Goal: Check status: Check status

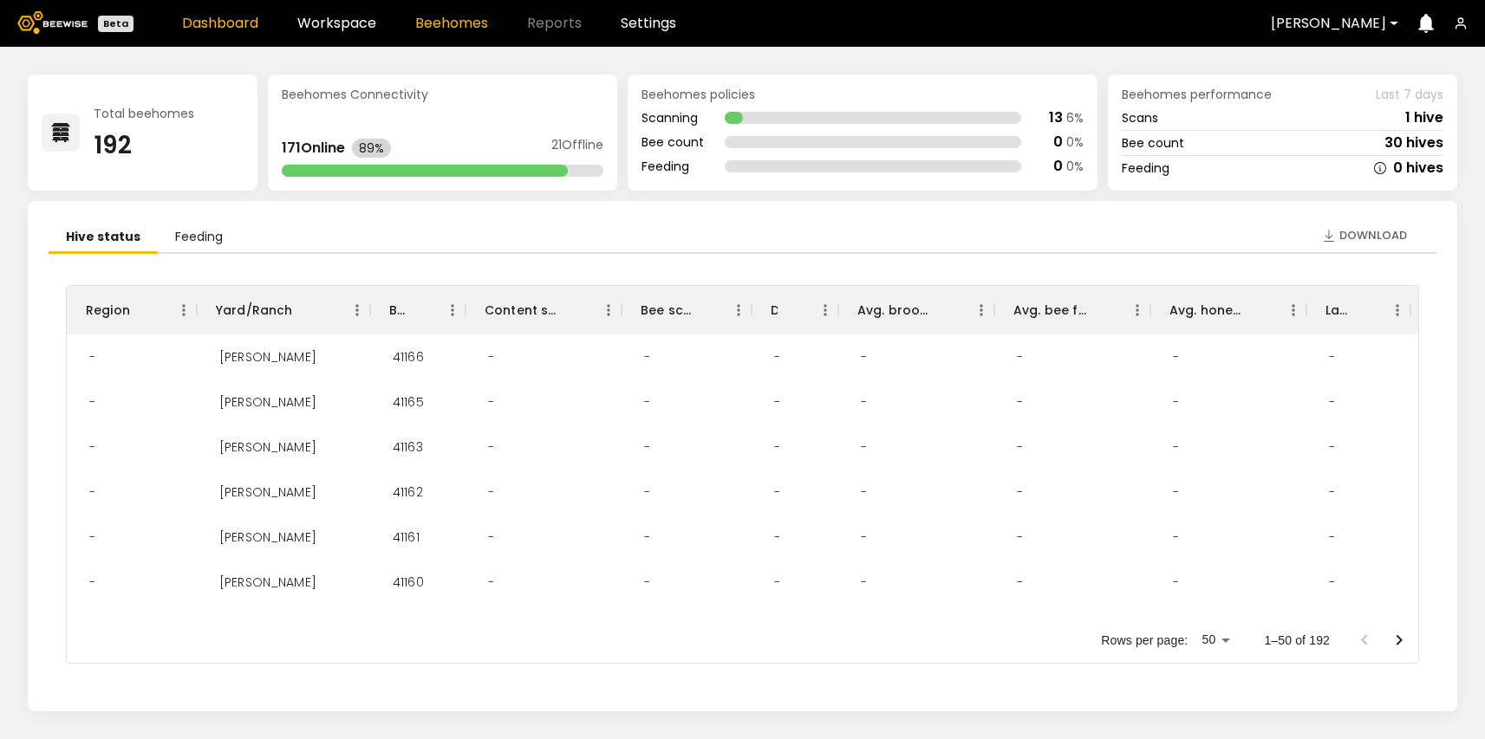
click at [455, 17] on link "Beehomes" at bounding box center [451, 23] width 73 height 14
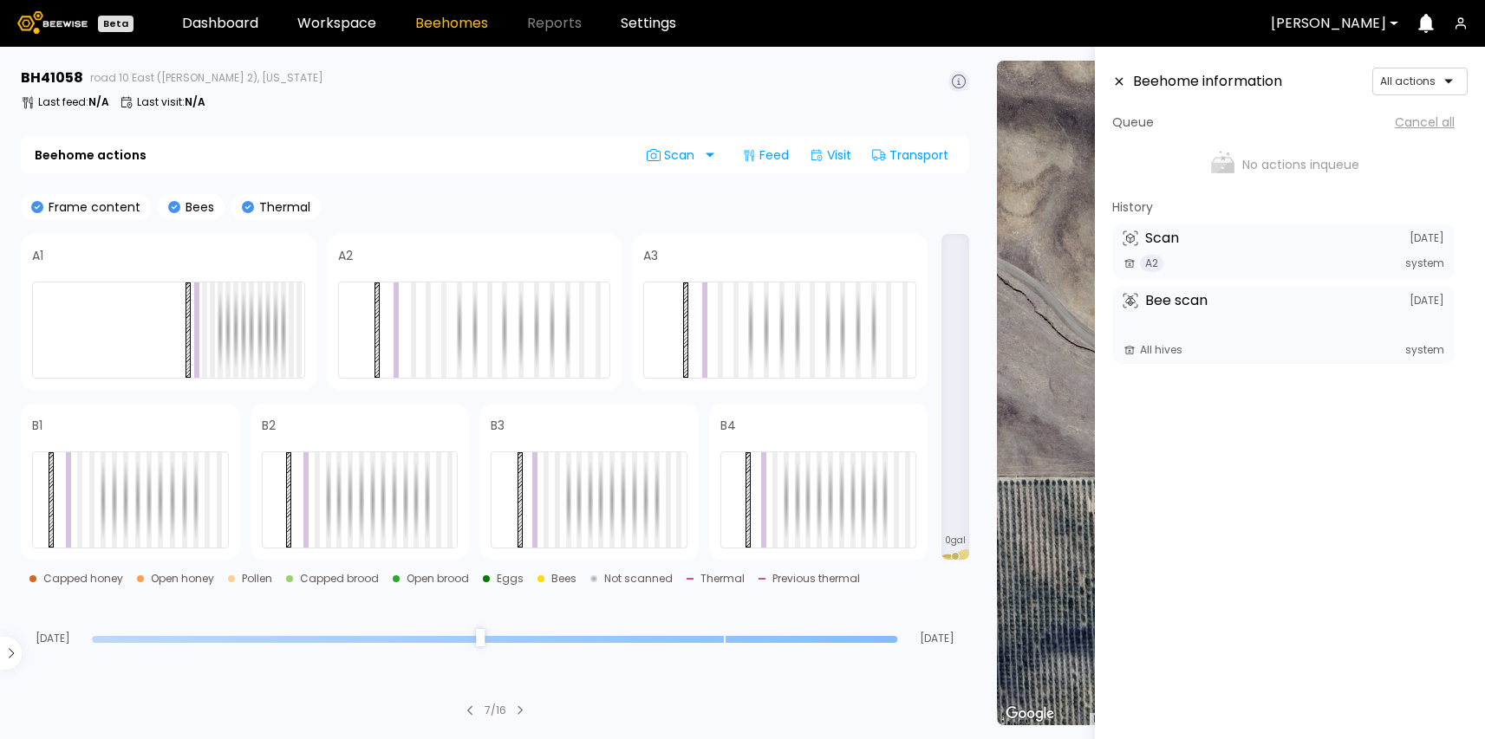
drag, startPoint x: 890, startPoint y: 642, endPoint x: 968, endPoint y: 718, distance: 109.1
click at [897, 643] on input "range" at bounding box center [494, 639] width 805 height 7
click at [1211, 266] on div "A2 system" at bounding box center [1284, 263] width 322 height 17
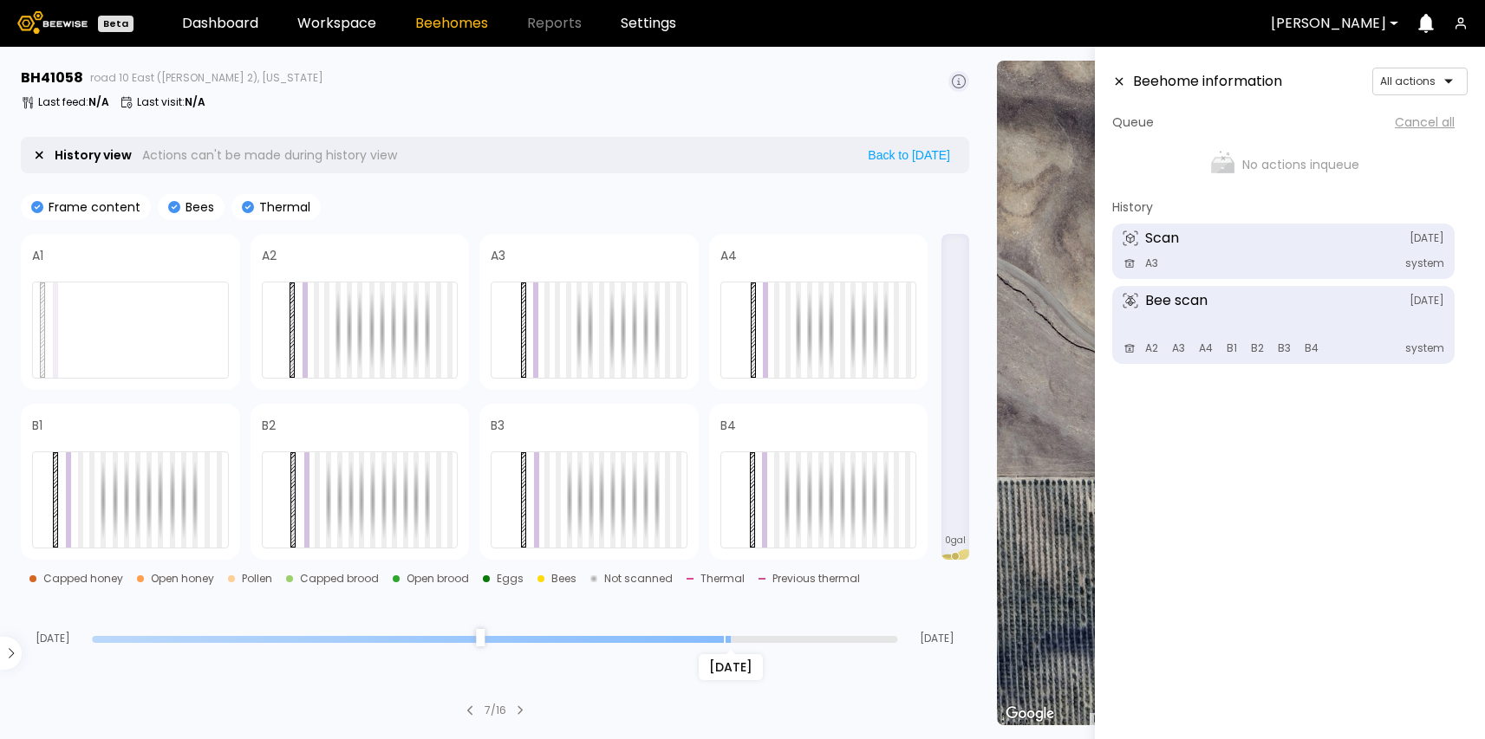
drag, startPoint x: 896, startPoint y: 637, endPoint x: 726, endPoint y: 639, distance: 169.9
click at [726, 639] on input "range" at bounding box center [494, 639] width 805 height 7
click at [654, 257] on span at bounding box center [606, 255] width 161 height 21
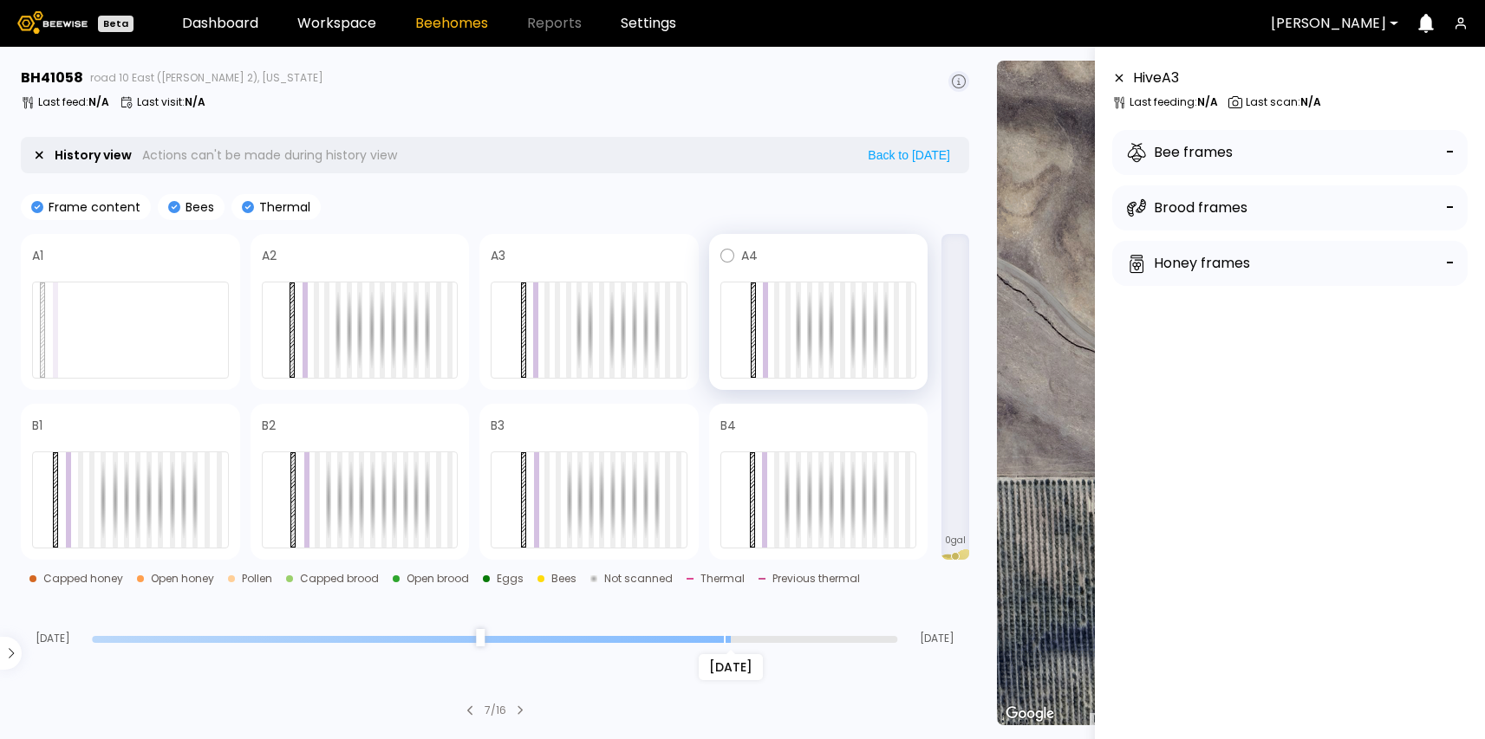
click at [830, 266] on div at bounding box center [818, 272] width 197 height 12
click at [807, 433] on span at bounding box center [837, 425] width 160 height 21
click at [585, 433] on span at bounding box center [606, 425] width 162 height 21
click at [409, 436] on div at bounding box center [360, 442] width 197 height 12
click at [188, 436] on div at bounding box center [130, 442] width 197 height 12
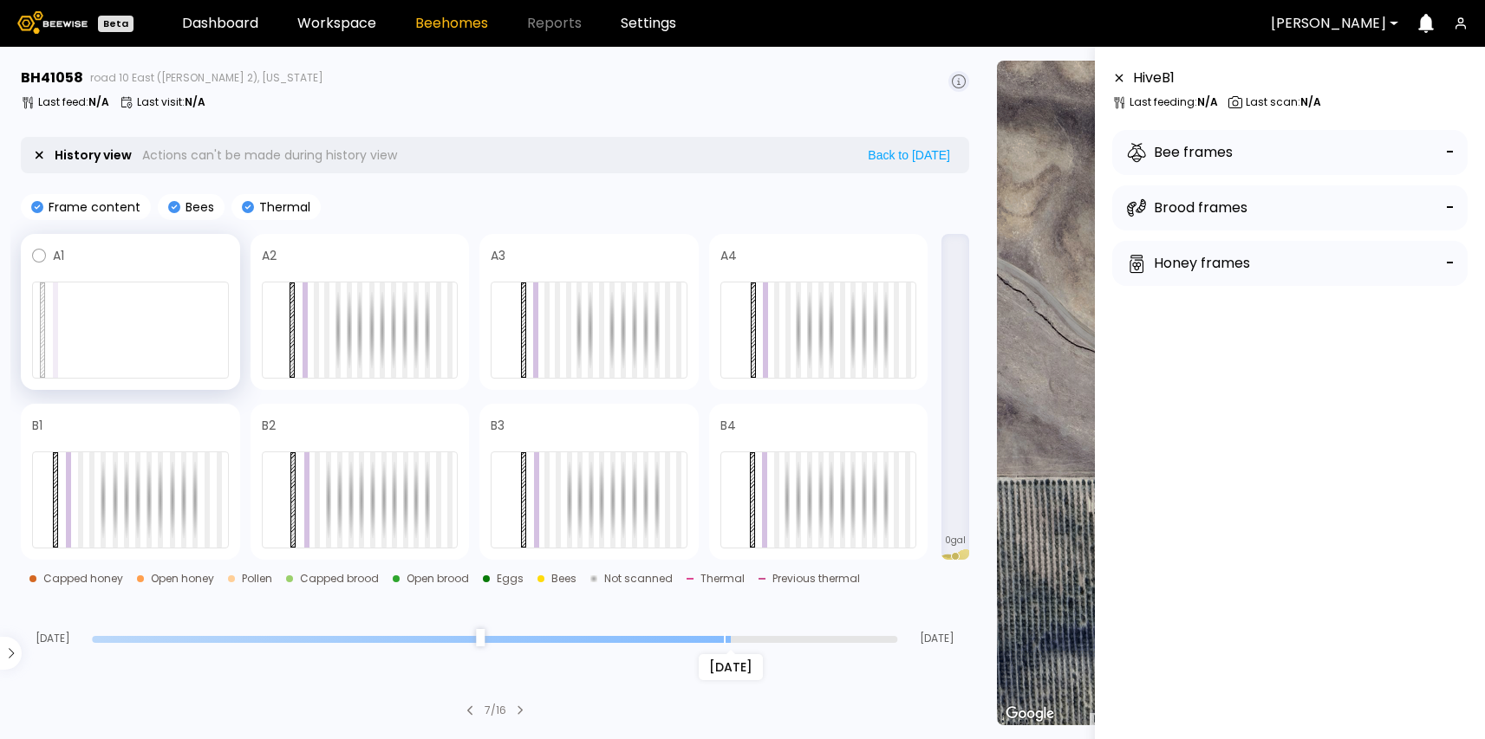
click at [182, 258] on span at bounding box center [146, 255] width 165 height 21
click at [375, 257] on span at bounding box center [377, 255] width 161 height 21
click at [674, 266] on div at bounding box center [589, 272] width 197 height 12
click at [768, 266] on div at bounding box center [818, 272] width 197 height 12
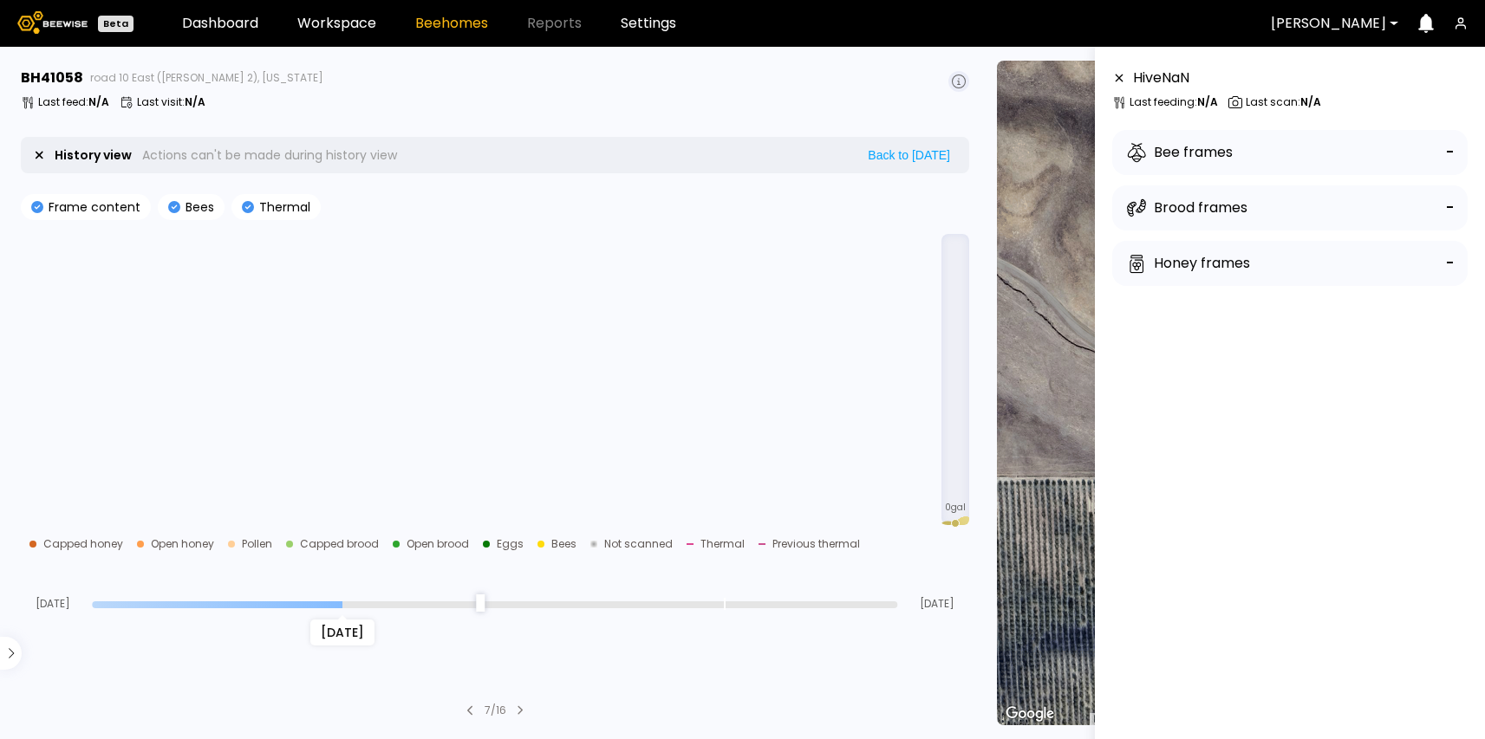
drag, startPoint x: 730, startPoint y: 635, endPoint x: 356, endPoint y: 622, distance: 373.9
click at [356, 609] on input "range" at bounding box center [494, 605] width 805 height 7
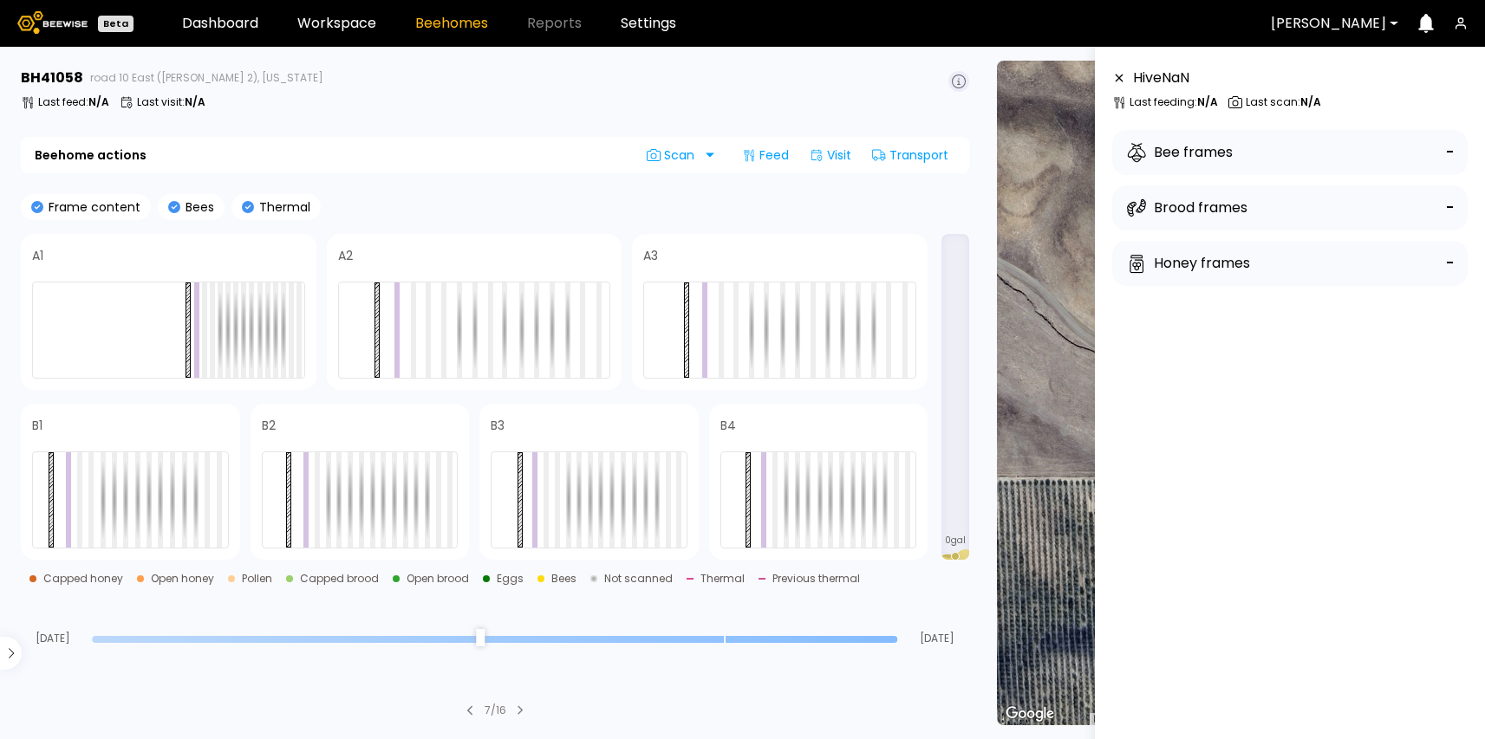
drag, startPoint x: 345, startPoint y: 602, endPoint x: 1079, endPoint y: 697, distance: 740.5
type input "*"
click at [897, 643] on input "range" at bounding box center [494, 639] width 805 height 7
